Goal: Find specific page/section: Find specific page/section

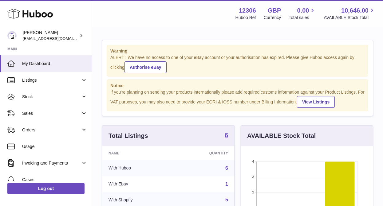
scroll to position [96, 132]
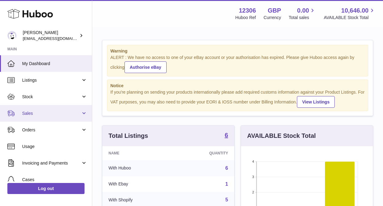
click at [31, 111] on span "Sales" at bounding box center [51, 114] width 59 height 6
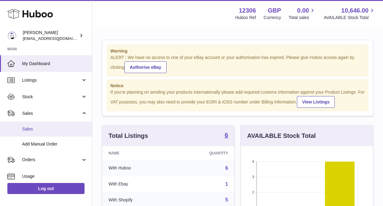
click at [32, 127] on span "Sales" at bounding box center [54, 129] width 65 height 6
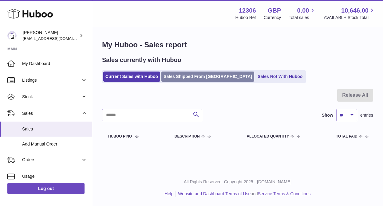
click at [188, 74] on link "Sales Shipped From [GEOGRAPHIC_DATA]" at bounding box center [207, 77] width 93 height 10
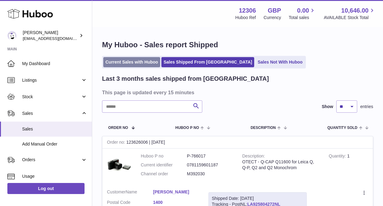
click at [120, 65] on link "Current Sales with Huboo" at bounding box center [131, 62] width 57 height 10
